Goal: Find specific page/section: Find specific page/section

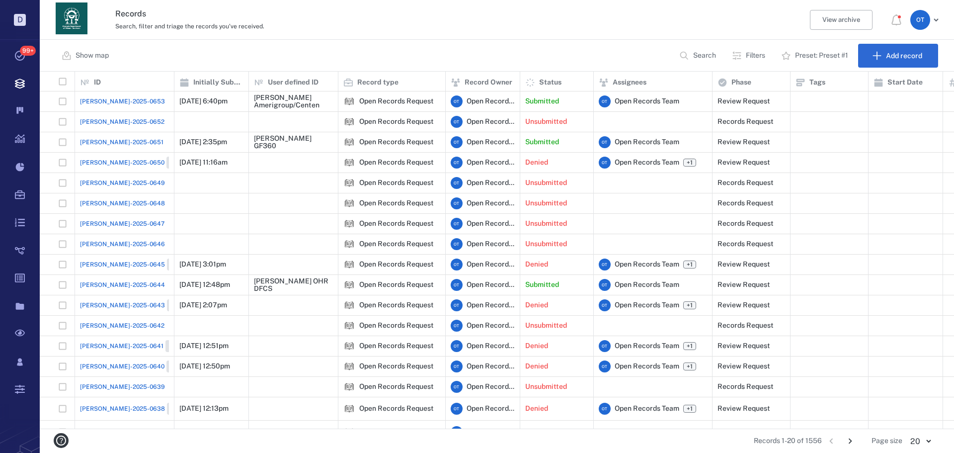
click at [711, 45] on button "Search" at bounding box center [698, 56] width 51 height 24
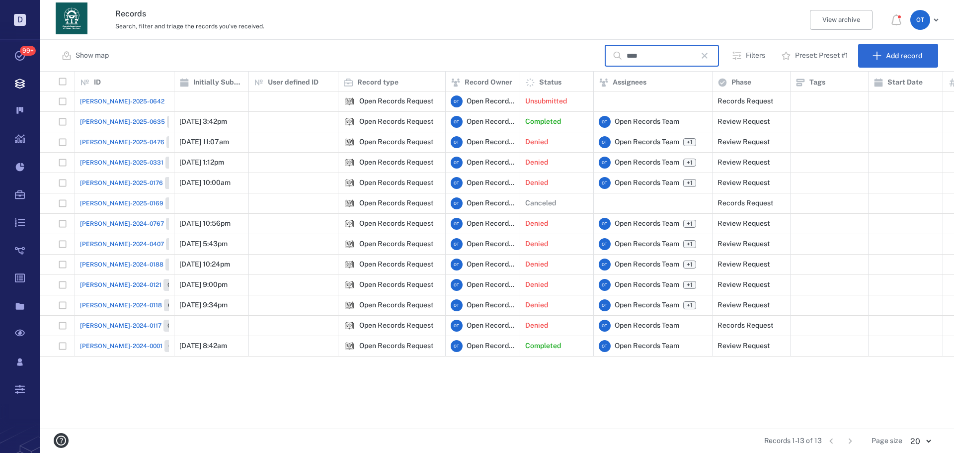
type input "****"
click at [119, 117] on div "[PERSON_NAME]-2025-0635 Closed" at bounding box center [137, 122] width 114 height 12
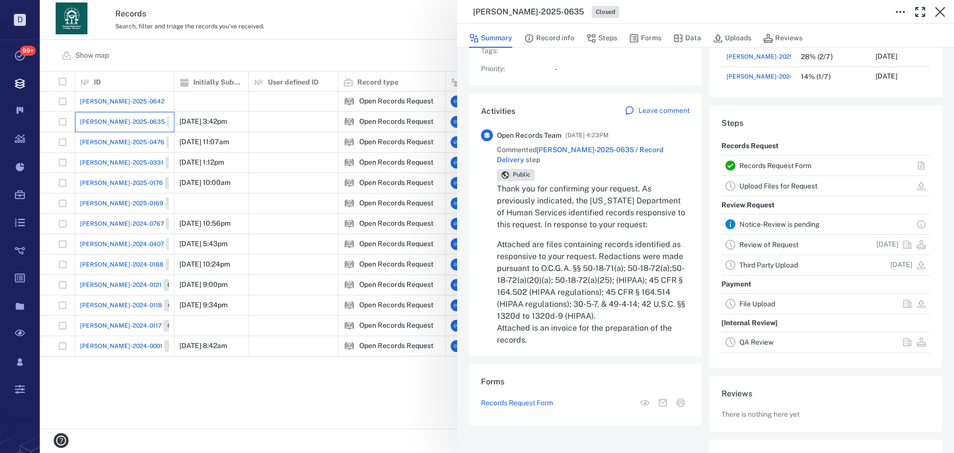
scroll to position [50, 0]
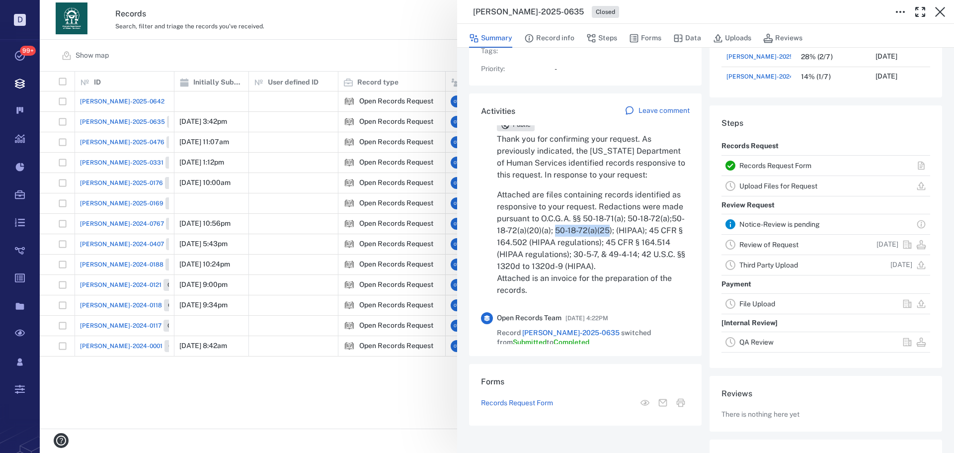
drag, startPoint x: 641, startPoint y: 218, endPoint x: 588, endPoint y: 221, distance: 52.7
click at [588, 221] on p "Attached are files containing records identified as responsive to your request.…" at bounding box center [593, 242] width 193 height 107
copy p "50-18-72(a)(25"
click at [338, 35] on div "[PERSON_NAME]-2025-0635 Closed Summary Record info Steps Forms Data Uploads Rev…" at bounding box center [497, 226] width 914 height 453
